Goal: Task Accomplishment & Management: Use online tool/utility

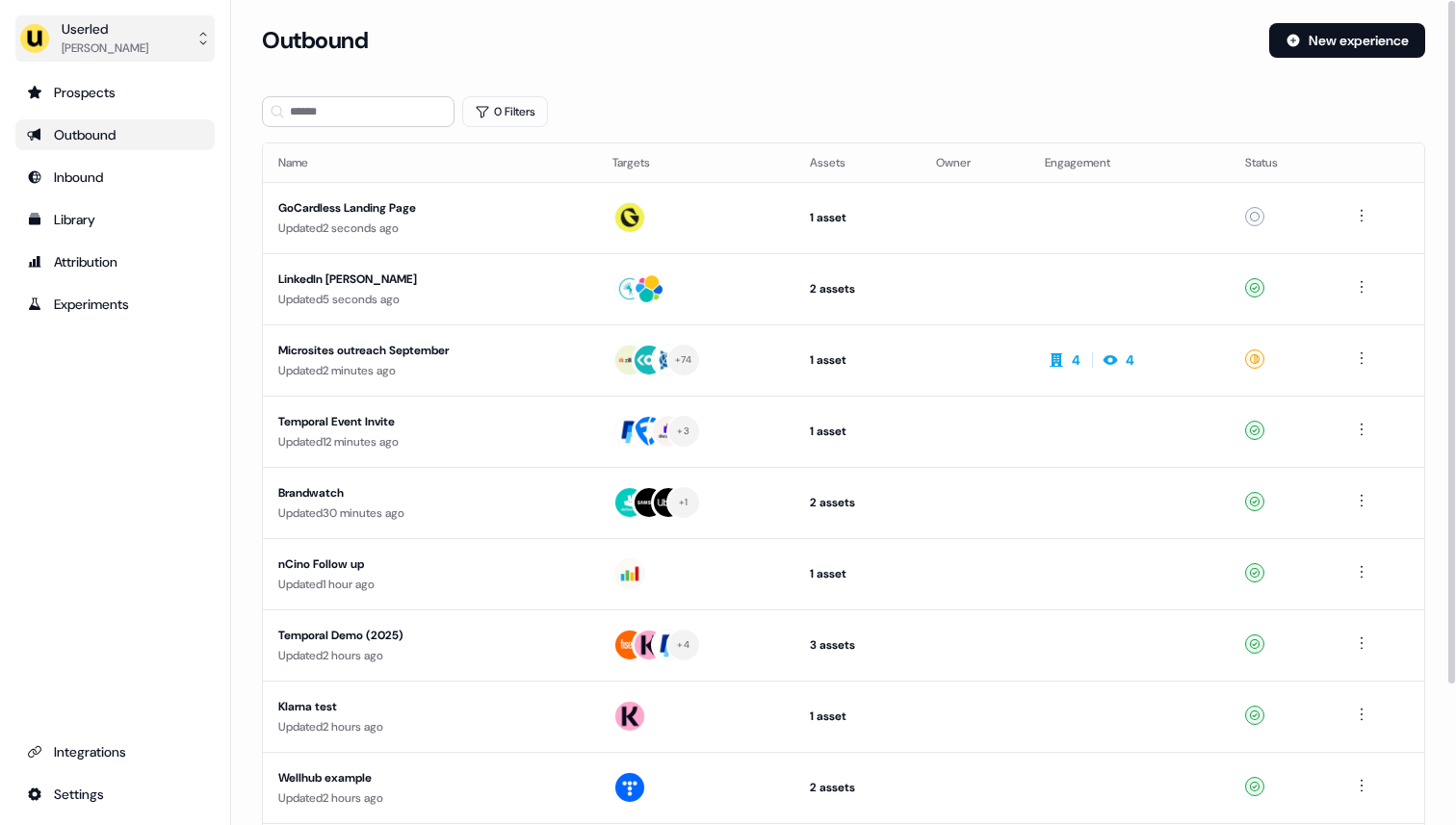
click at [148, 29] on button "Userled [PERSON_NAME]" at bounding box center [115, 38] width 200 height 46
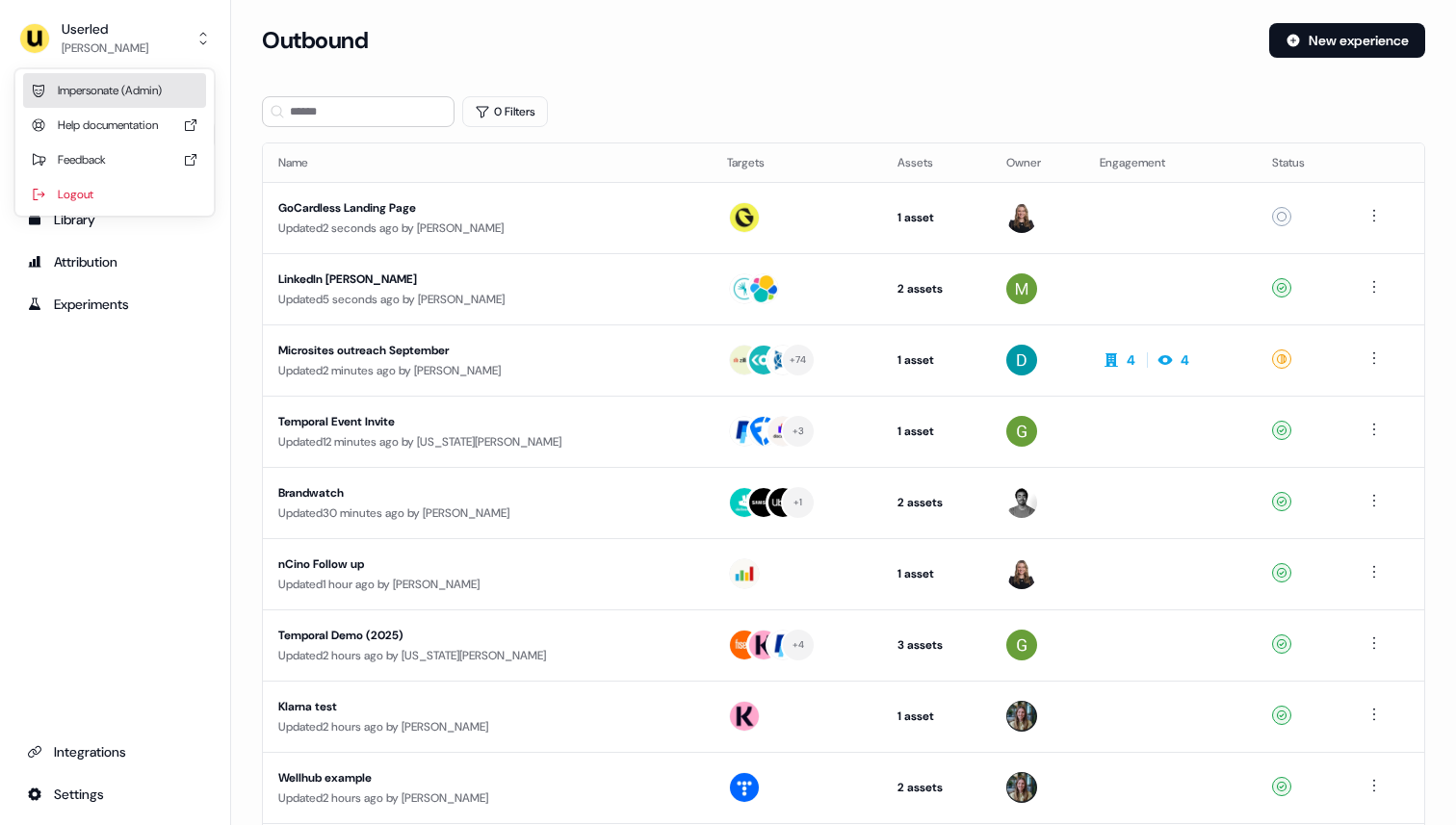
click at [116, 94] on div "Impersonate (Admin)" at bounding box center [114, 90] width 183 height 35
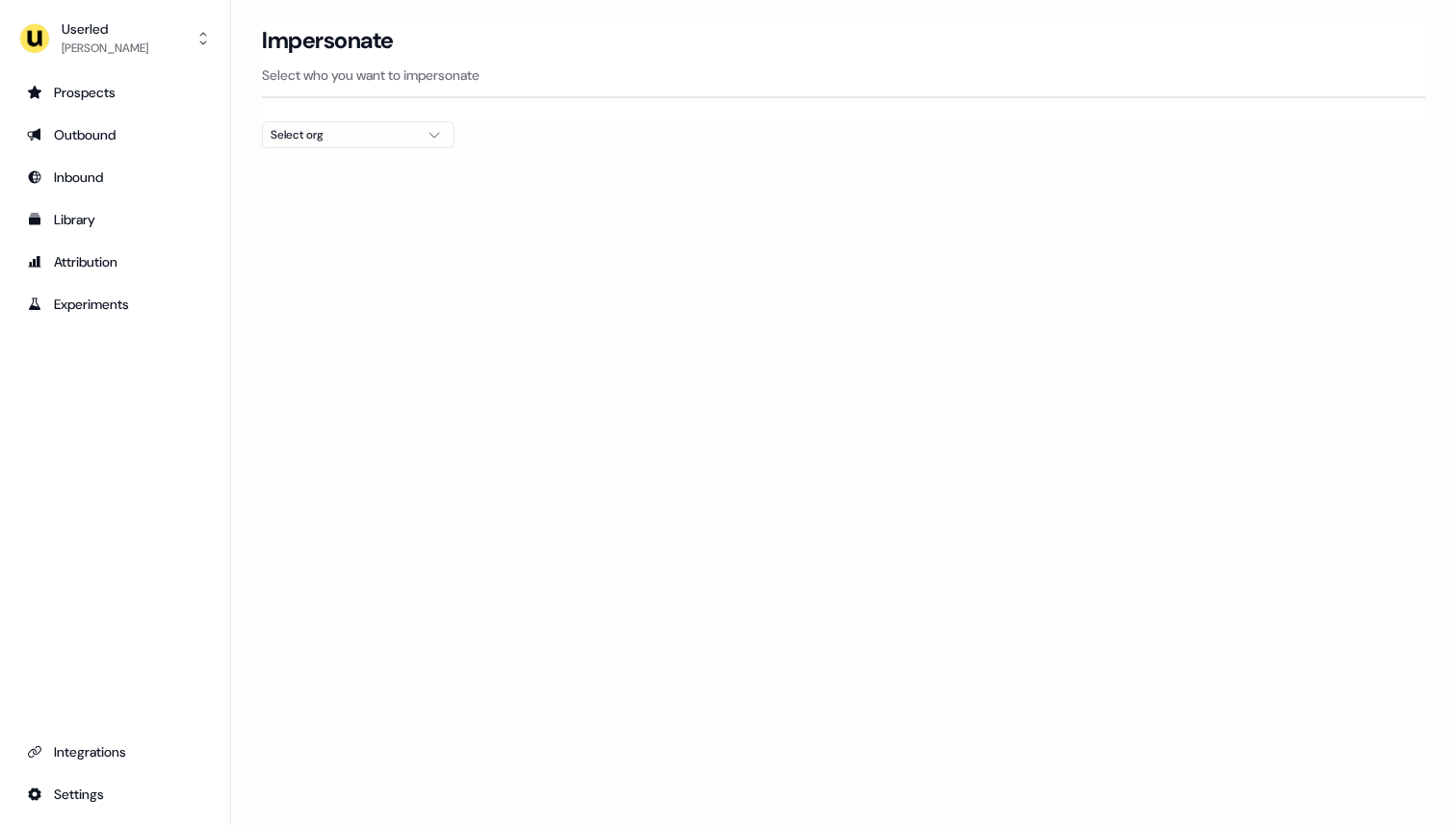
click at [578, 88] on div "Impersonate Select who you want to impersonate" at bounding box center [843, 60] width 1163 height 75
click at [353, 157] on div at bounding box center [843, 155] width 1163 height 15
click at [343, 135] on div "Select org" at bounding box center [343, 134] width 145 height 19
type input "****"
click at [373, 204] on div "Teamed" at bounding box center [358, 204] width 191 height 31
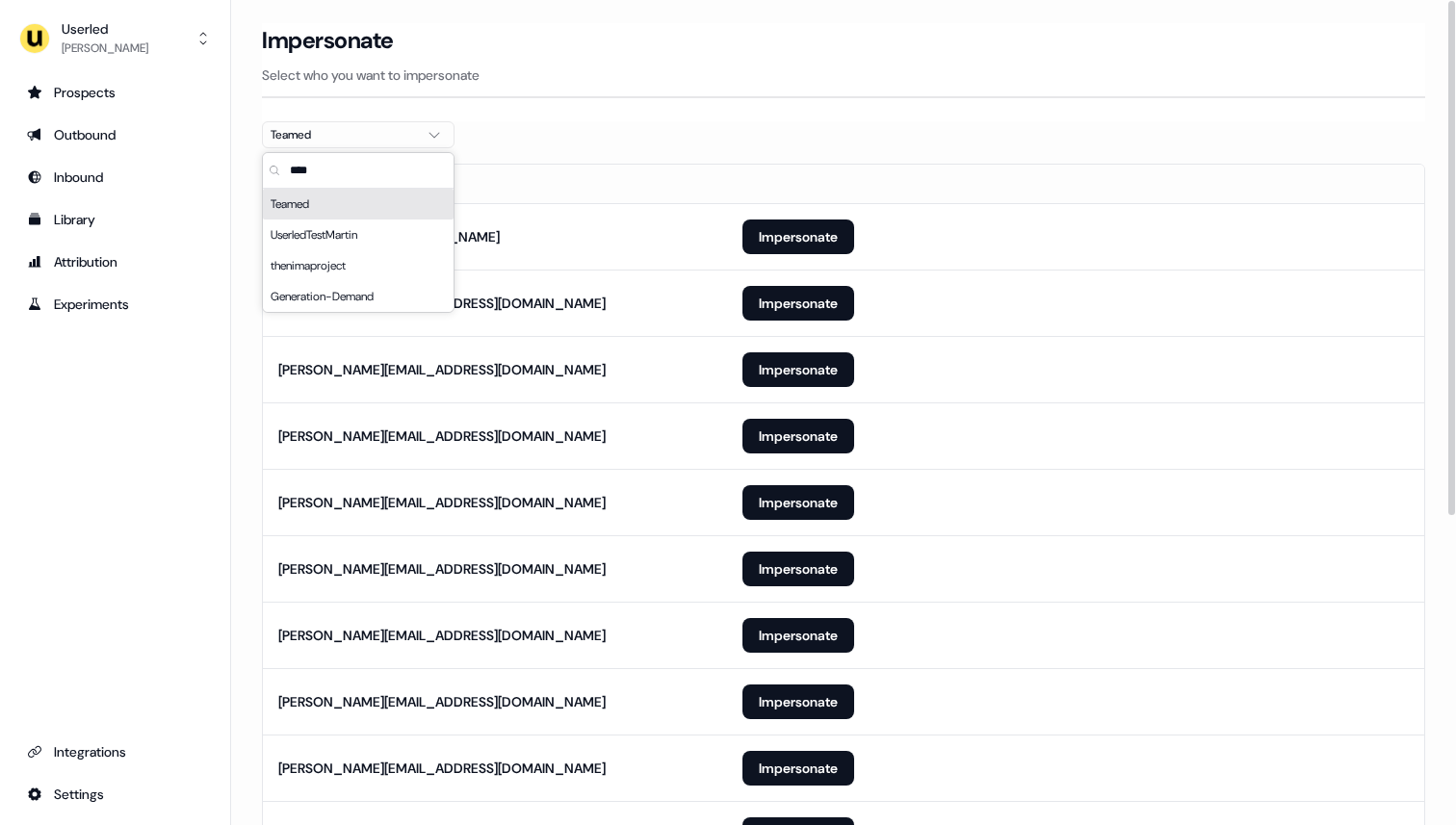
click at [593, 146] on section "Loading... Impersonate Select who you want to impersonate Teamed Email [EMAIL_A…" at bounding box center [843, 672] width 1224 height 1298
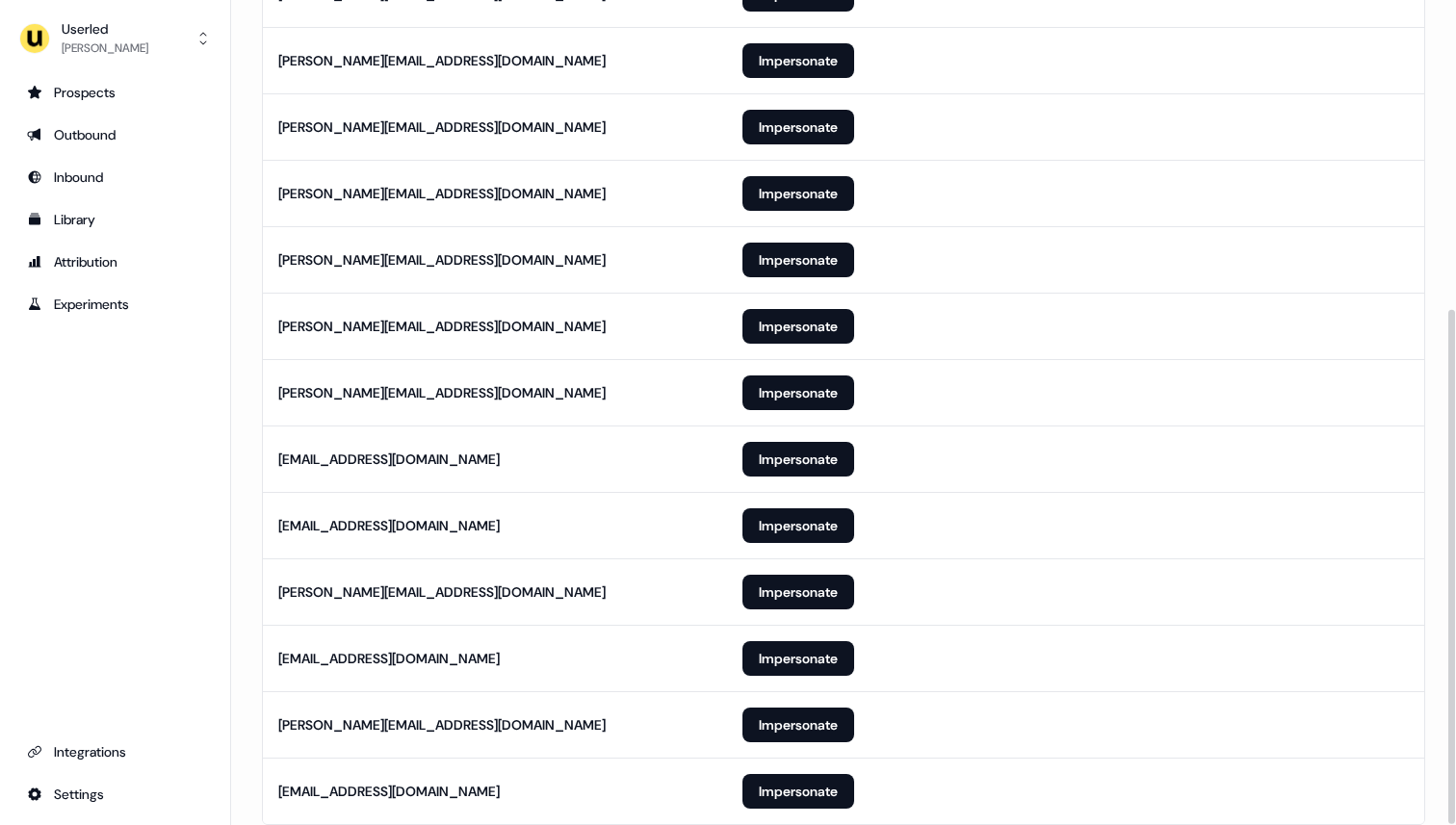
scroll to position [495, 0]
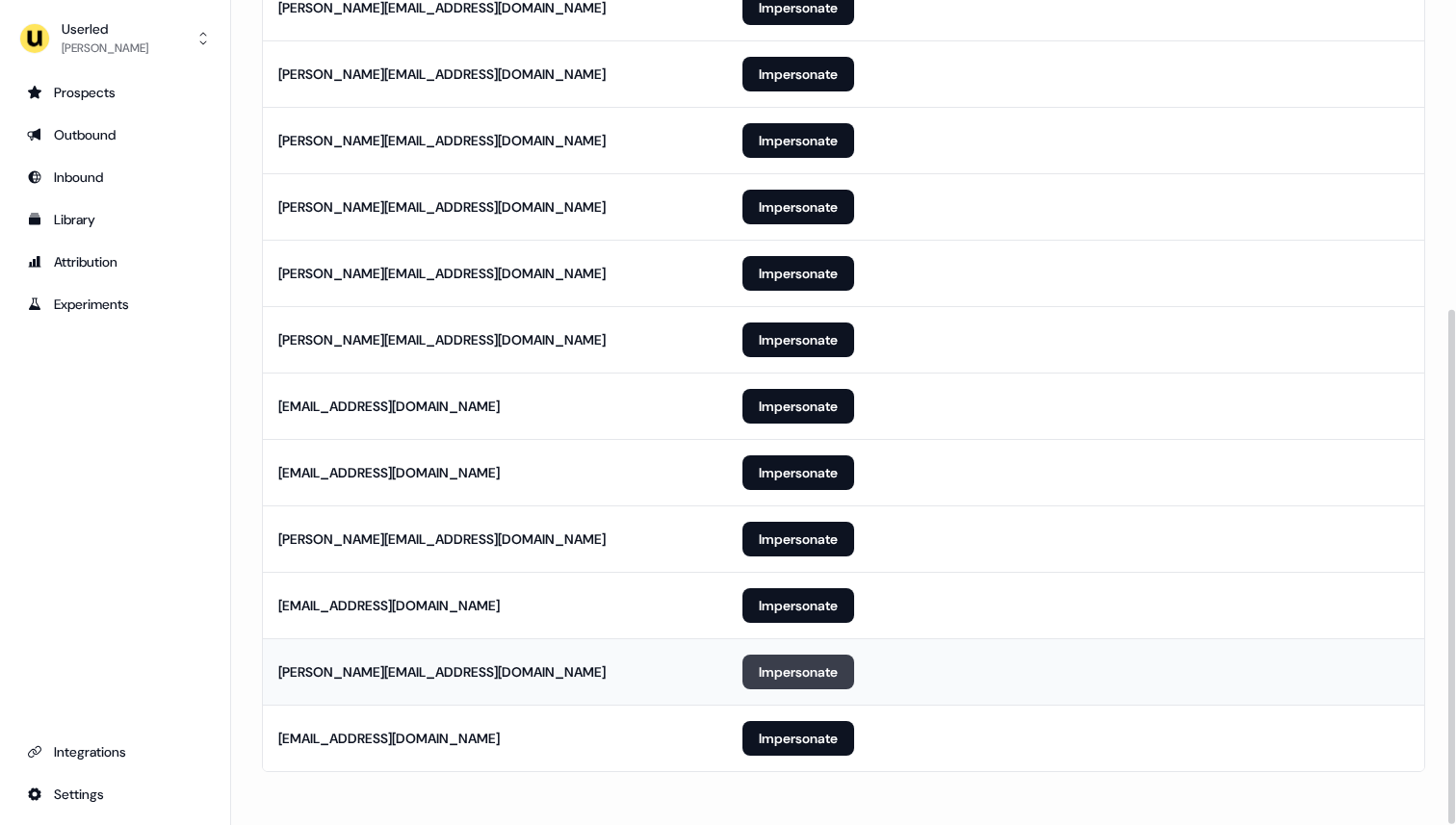
click at [780, 660] on button "Impersonate" at bounding box center [798, 672] width 112 height 35
